Goal: Transaction & Acquisition: Purchase product/service

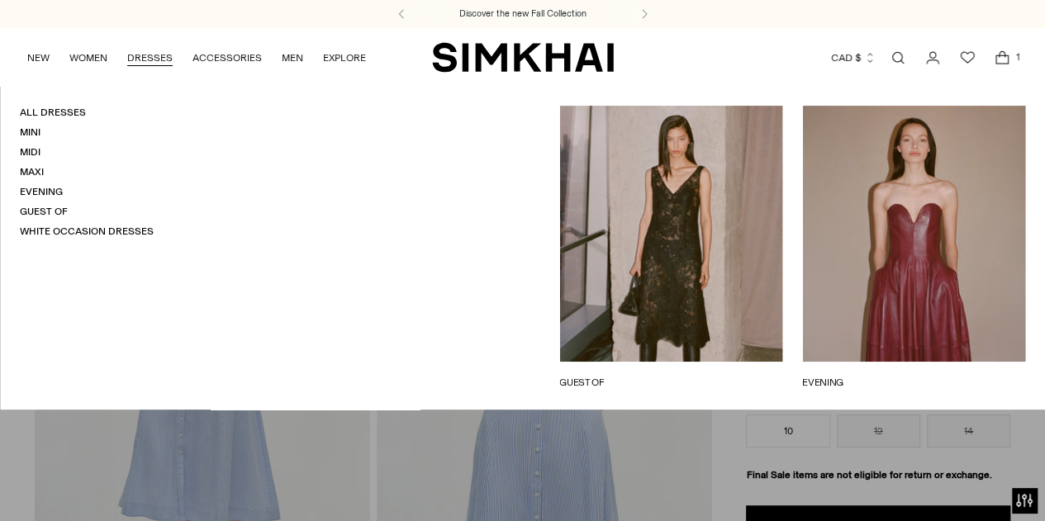
click at [138, 52] on link "DRESSES" at bounding box center [149, 58] width 45 height 36
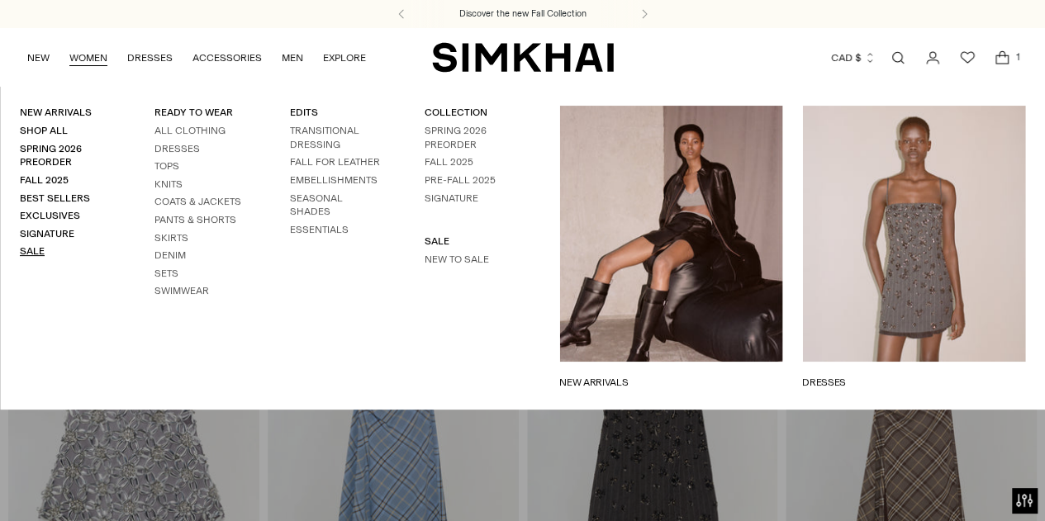
click at [36, 252] on link "Sale" at bounding box center [32, 251] width 25 height 12
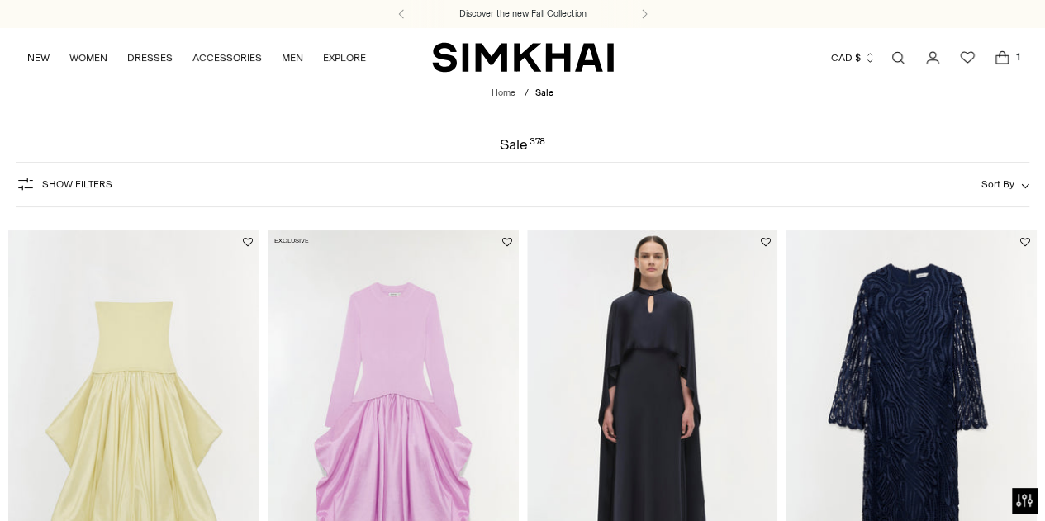
click at [114, 184] on div "Show Filters Show Filters Sort By Recommended Most Popular Newest" at bounding box center [523, 184] width 1014 height 45
click at [82, 186] on span "Show Filters" at bounding box center [77, 184] width 70 height 12
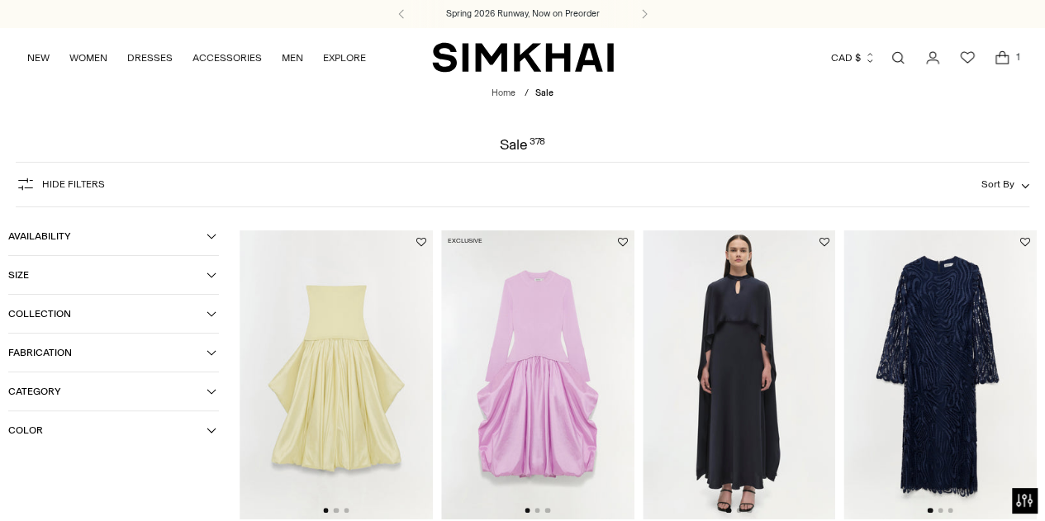
click at [45, 313] on span "Collection" at bounding box center [107, 314] width 198 height 12
click at [31, 385] on button "Category" at bounding box center [113, 392] width 211 height 38
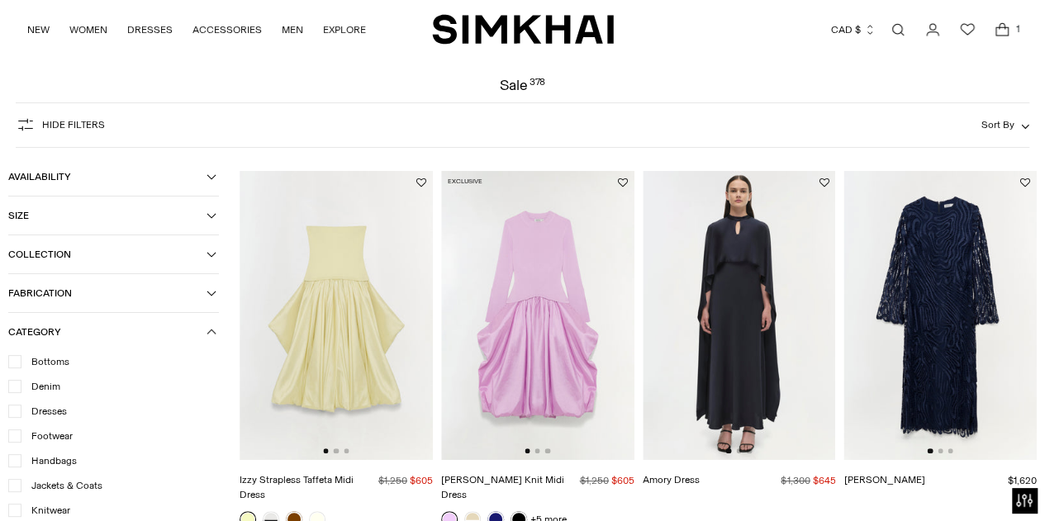
scroll to position [61, 0]
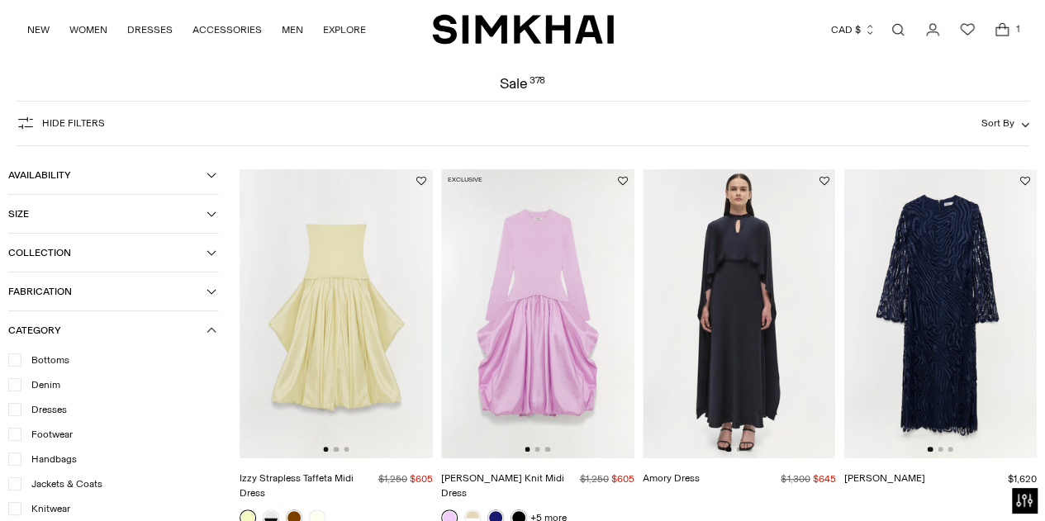
click at [51, 416] on span "Dresses" at bounding box center [43, 409] width 45 height 15
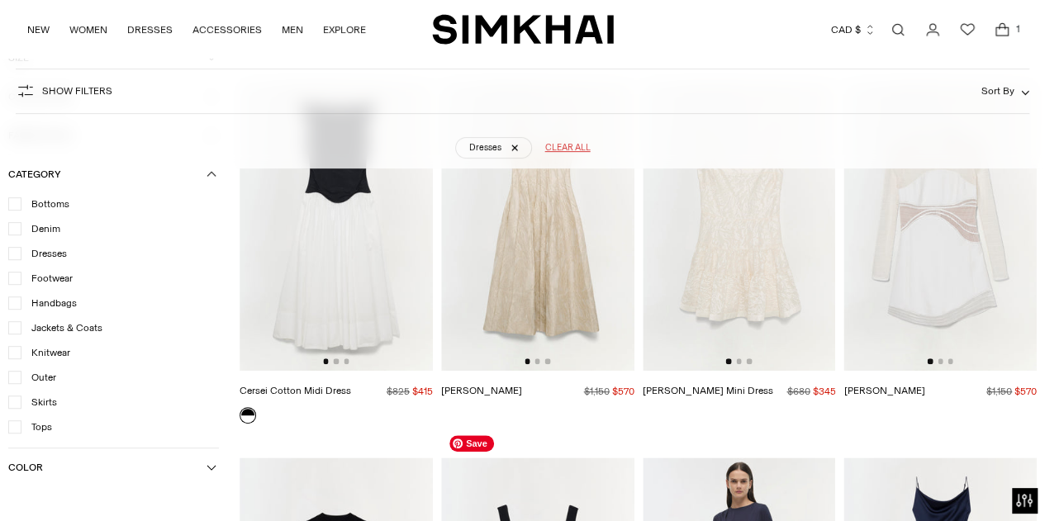
scroll to position [6895, 0]
